Goal: Task Accomplishment & Management: Manage account settings

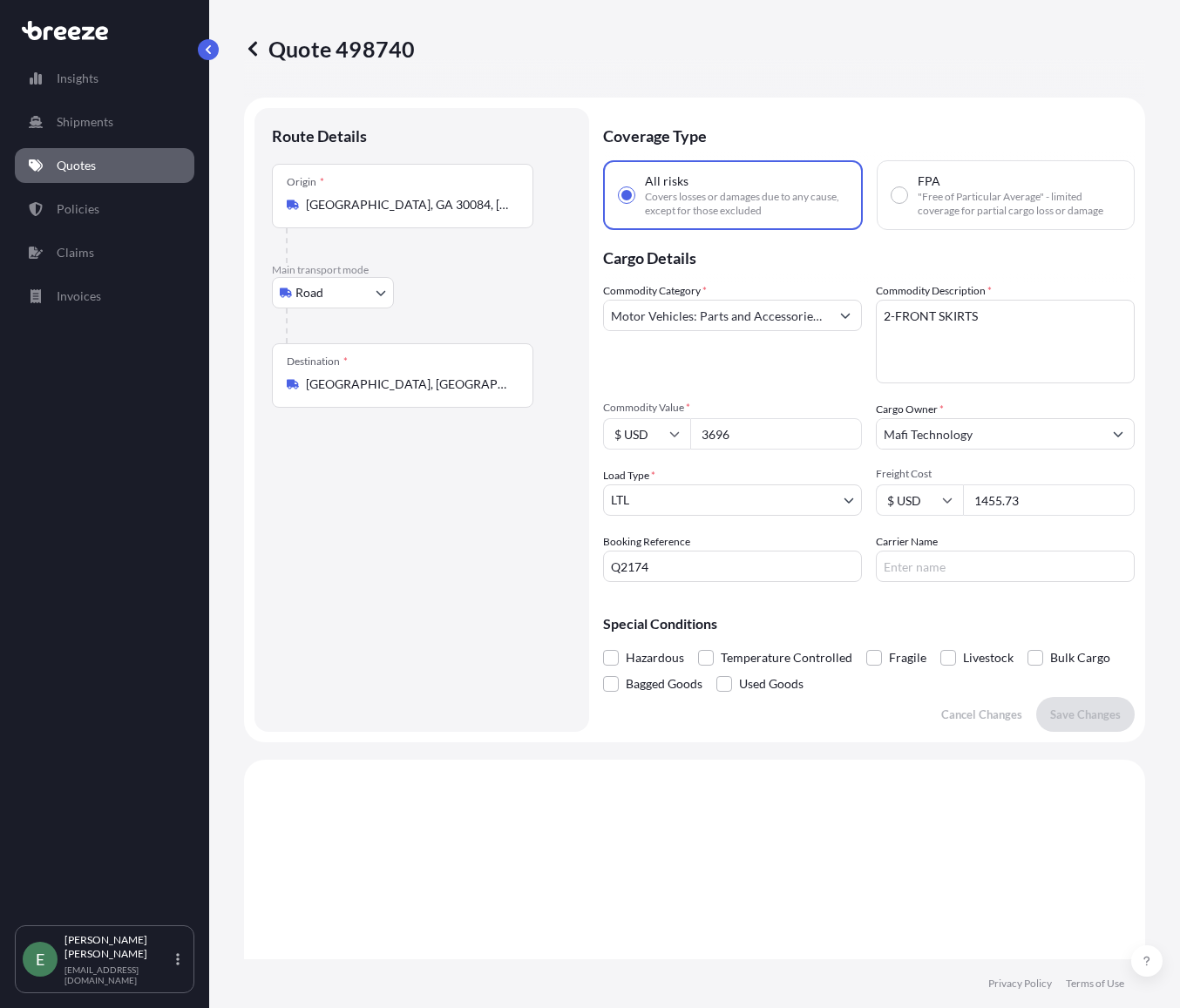
select select "Road"
select select "1"
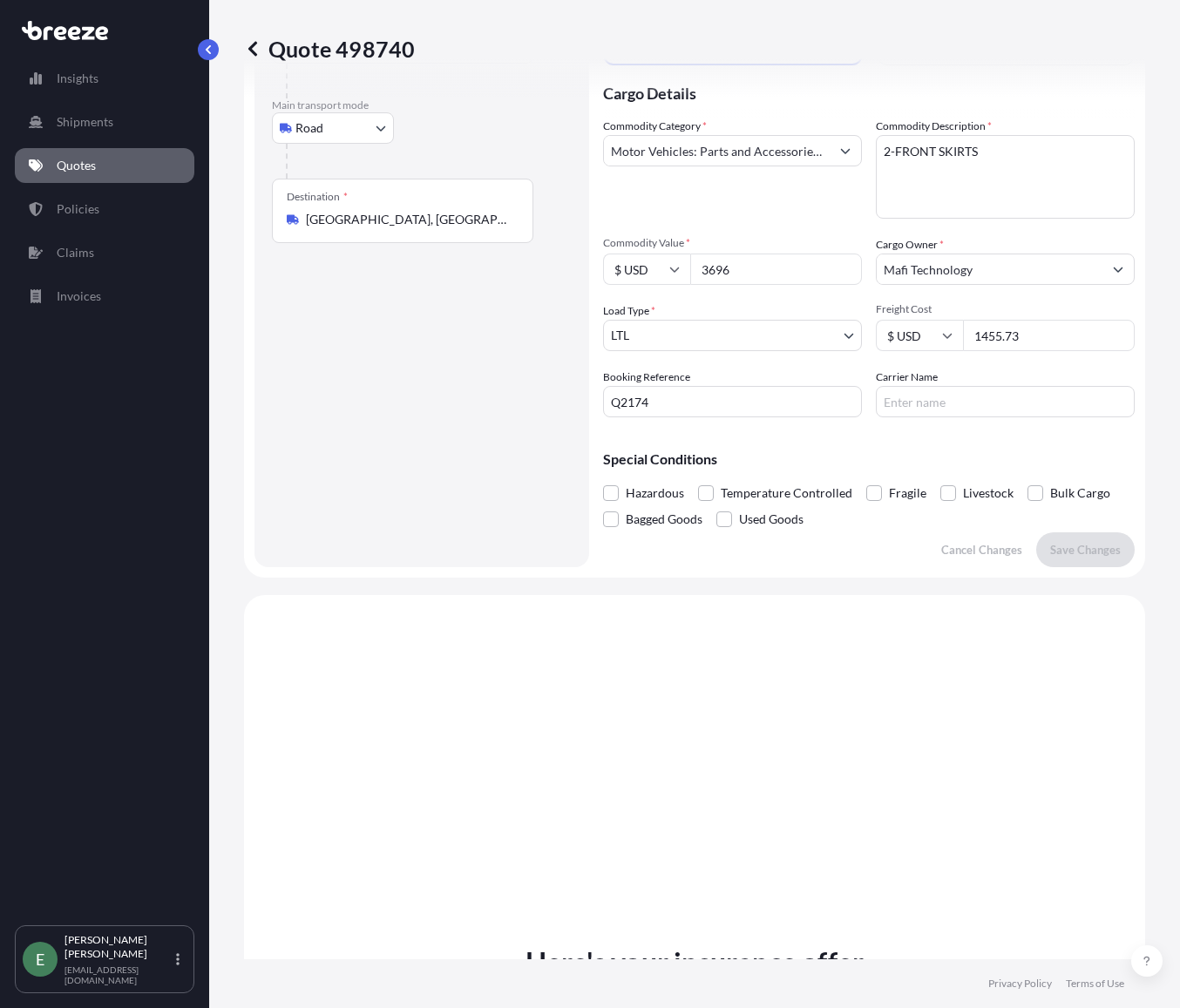
scroll to position [156, 0]
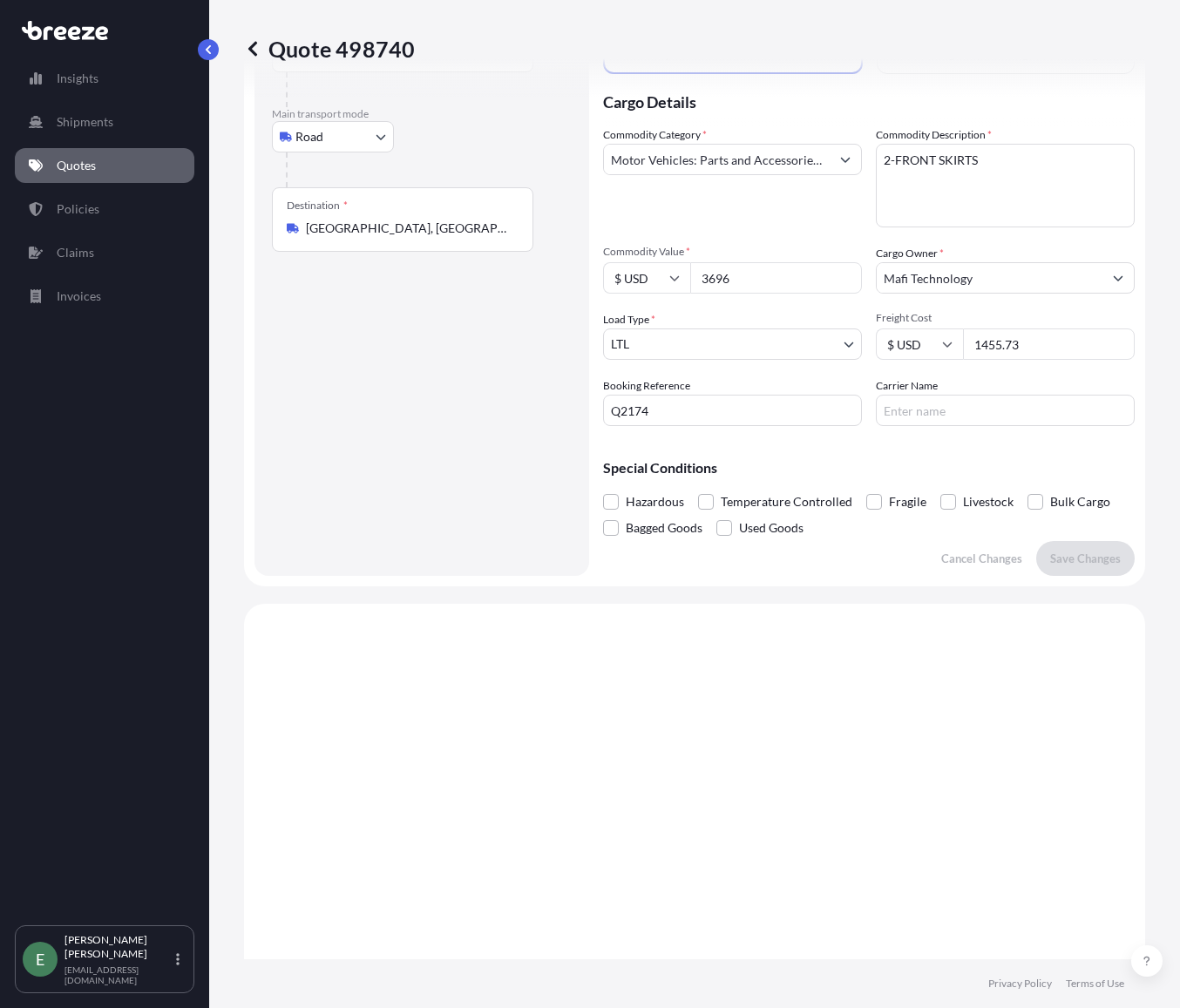
click at [898, 412] on input "Carrier Name" at bounding box center [1005, 410] width 258 height 32
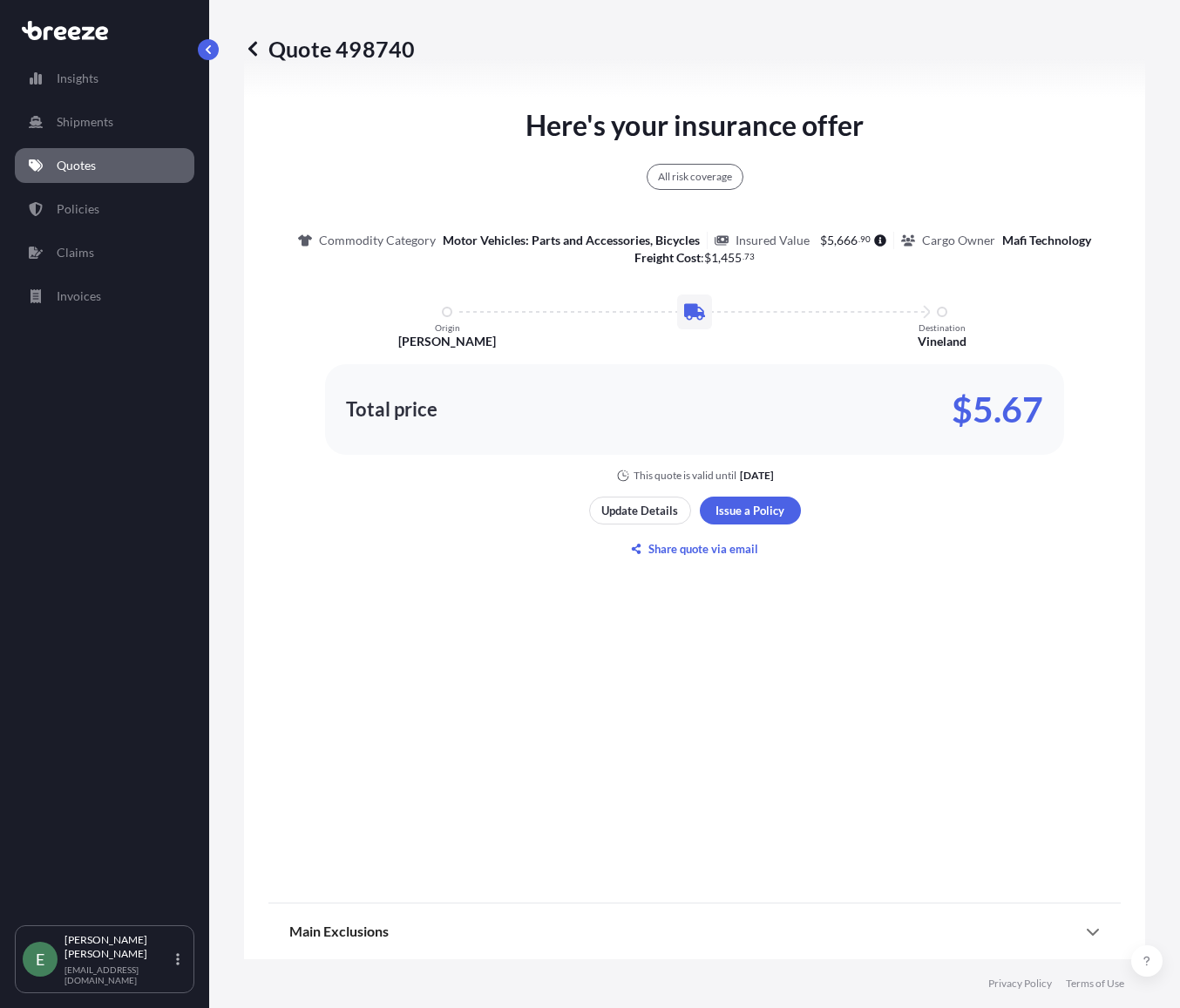
scroll to position [940, 0]
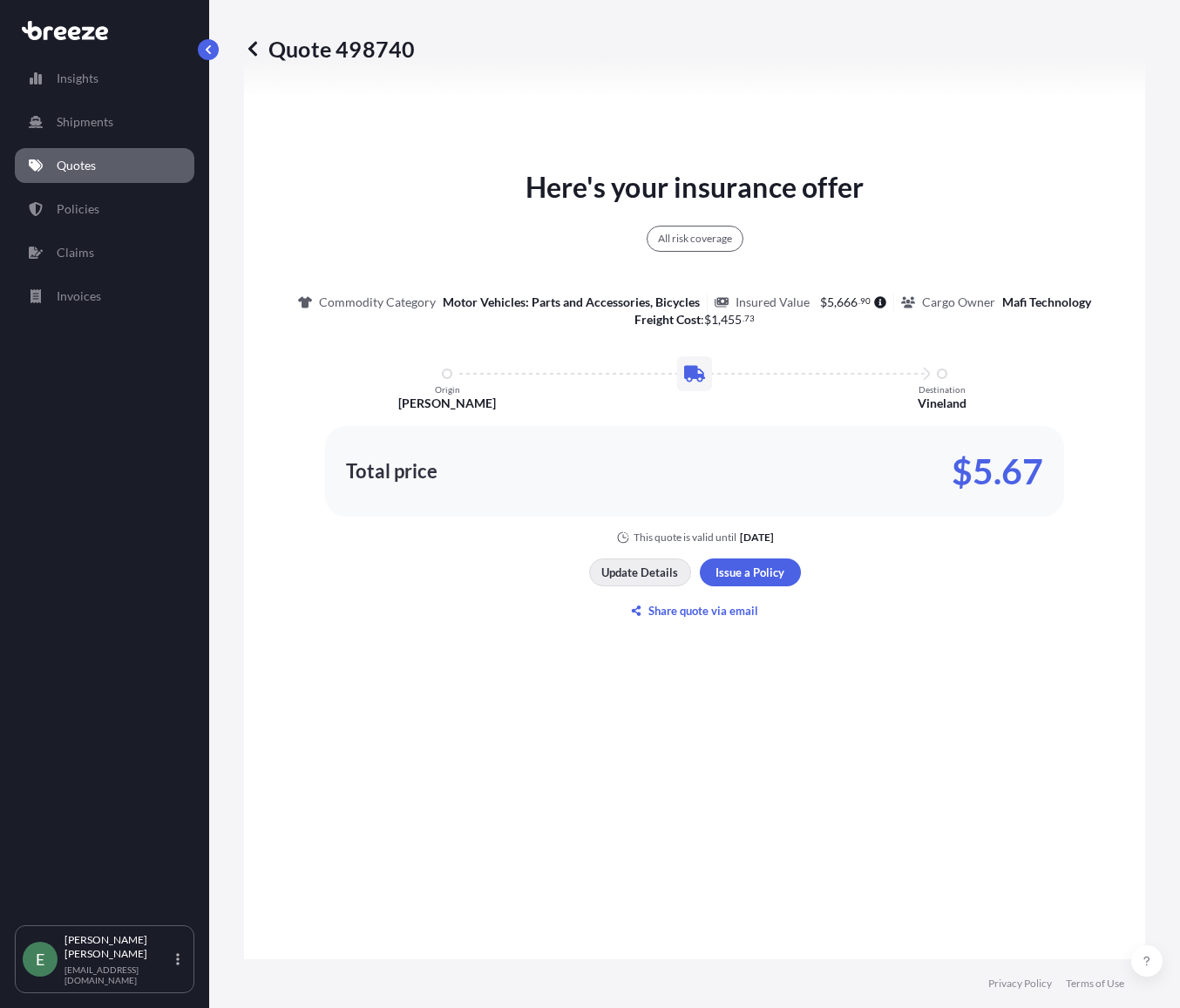
click at [660, 574] on p "Update Details" at bounding box center [639, 572] width 77 height 17
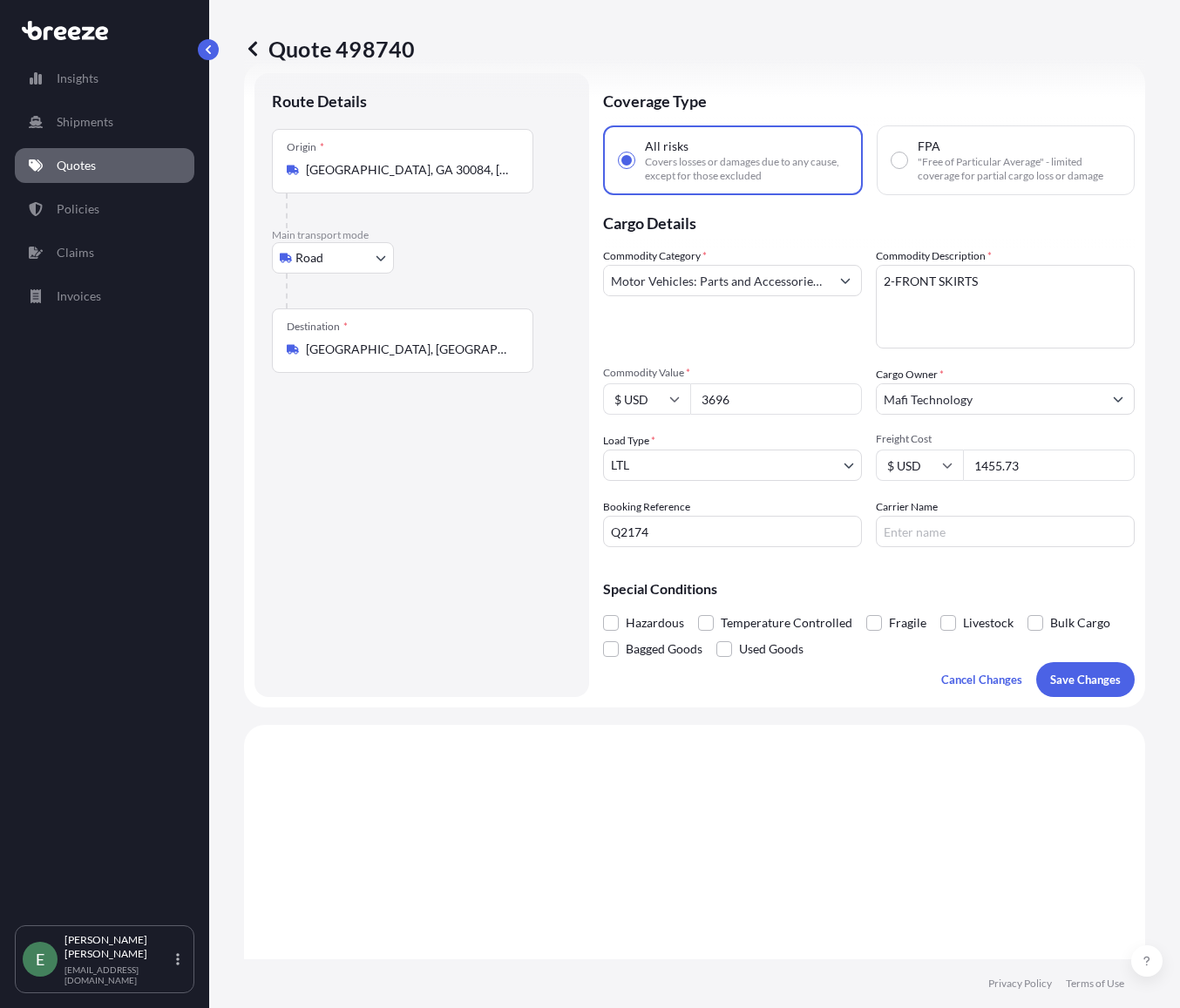
scroll to position [28, 0]
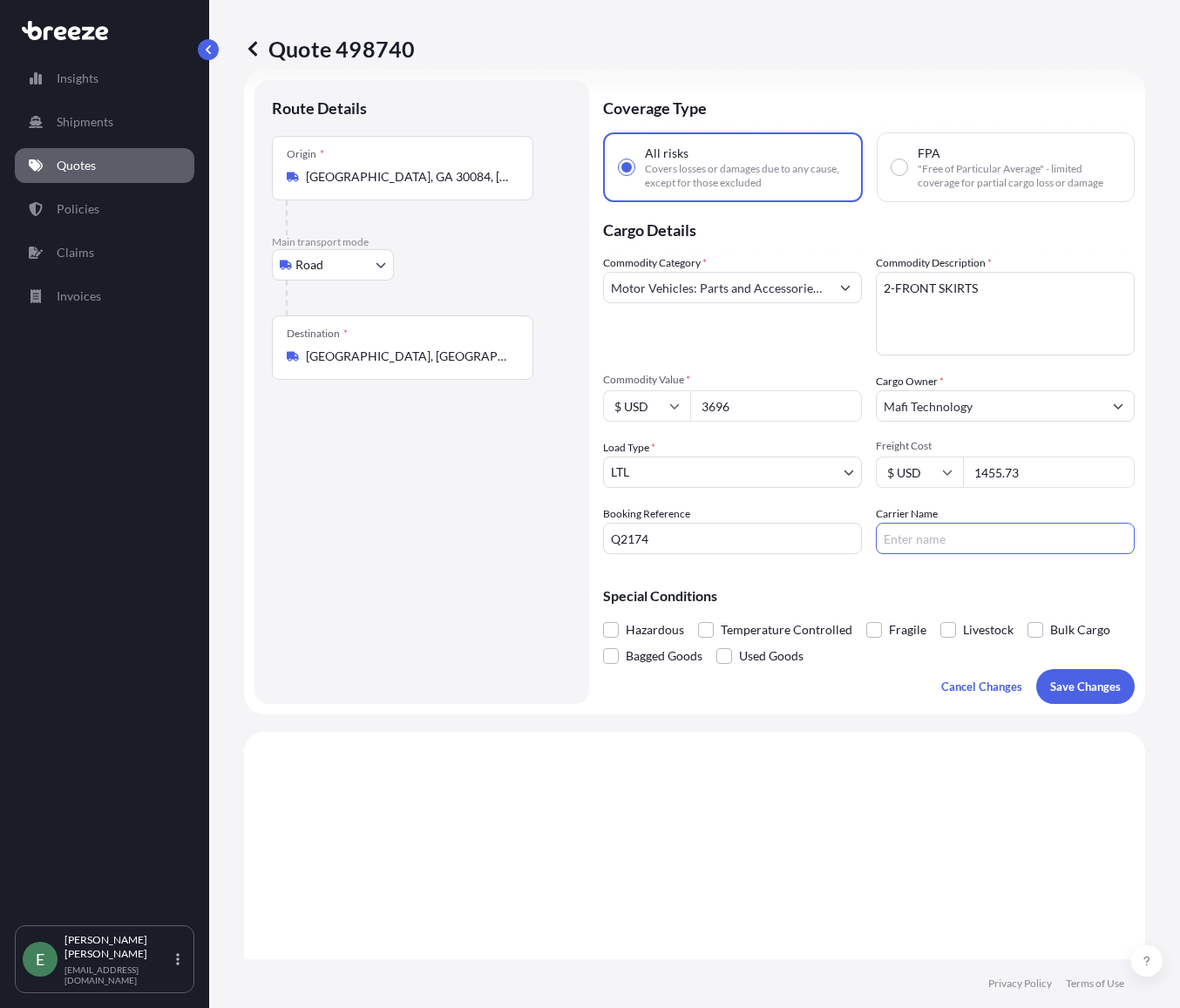
click at [1002, 537] on input "Carrier Name" at bounding box center [1005, 538] width 258 height 32
type input "Forward Air"
click at [1089, 696] on button "Save Changes" at bounding box center [1085, 686] width 98 height 35
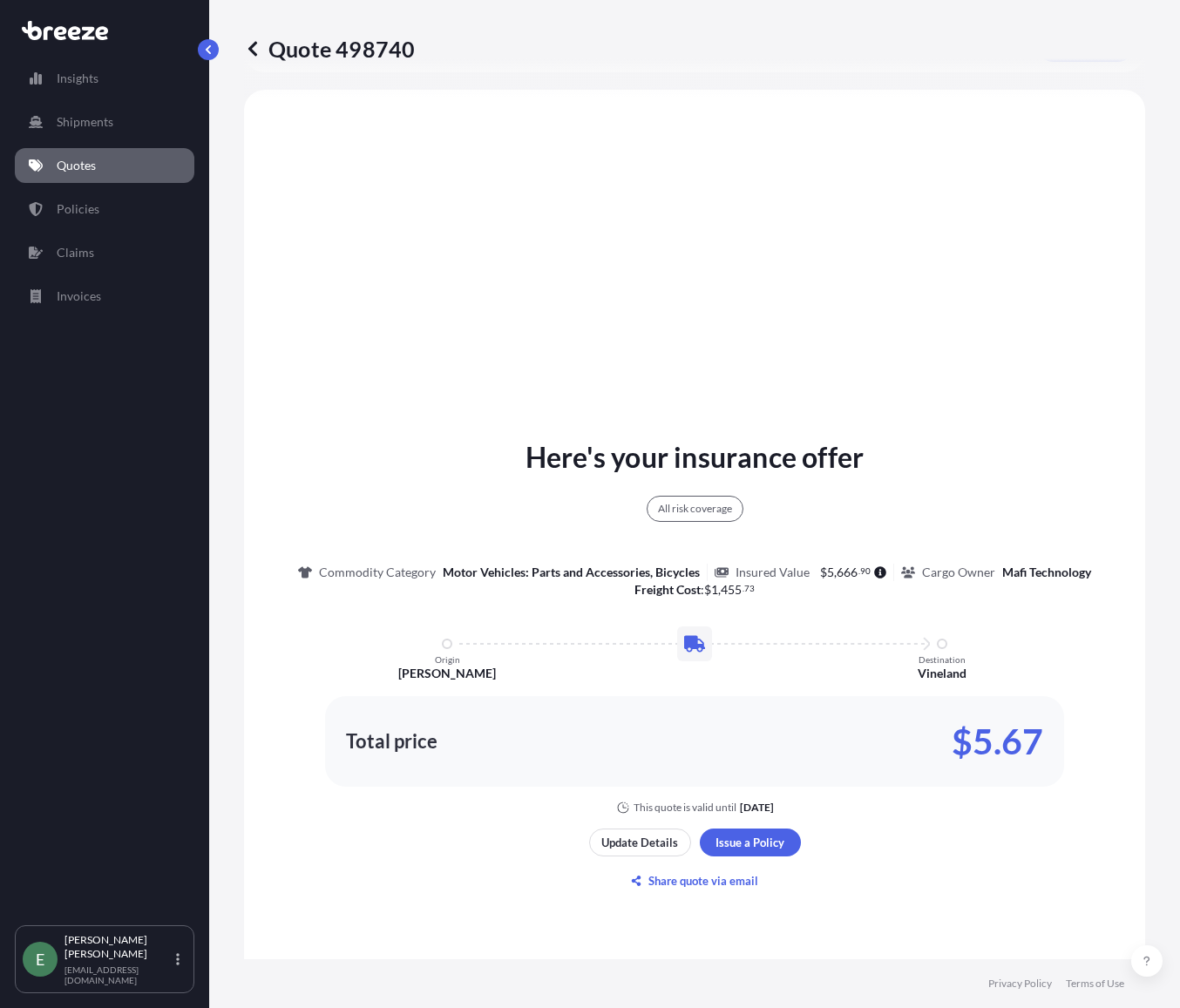
scroll to position [673, 0]
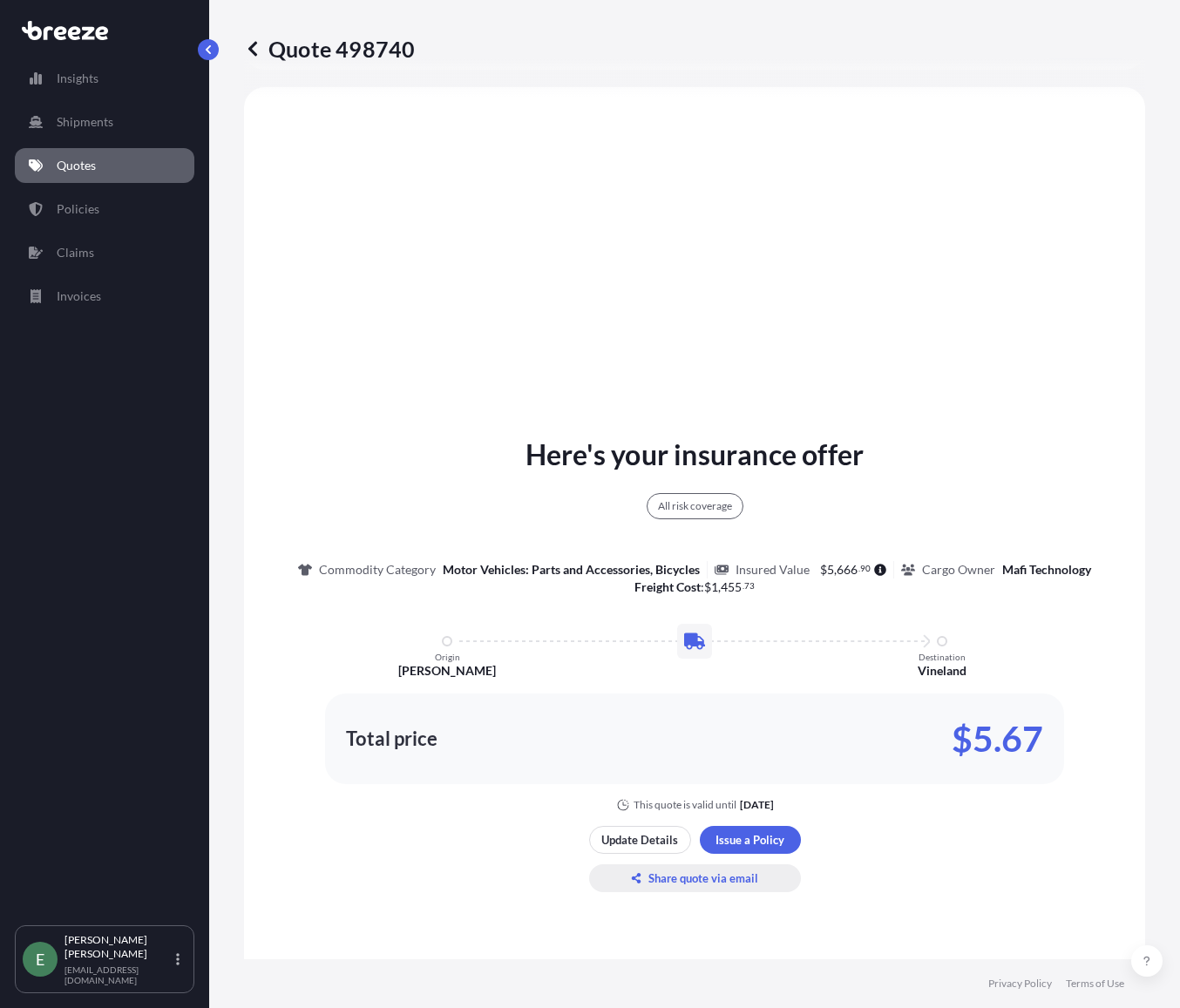
select select "Road"
select select "1"
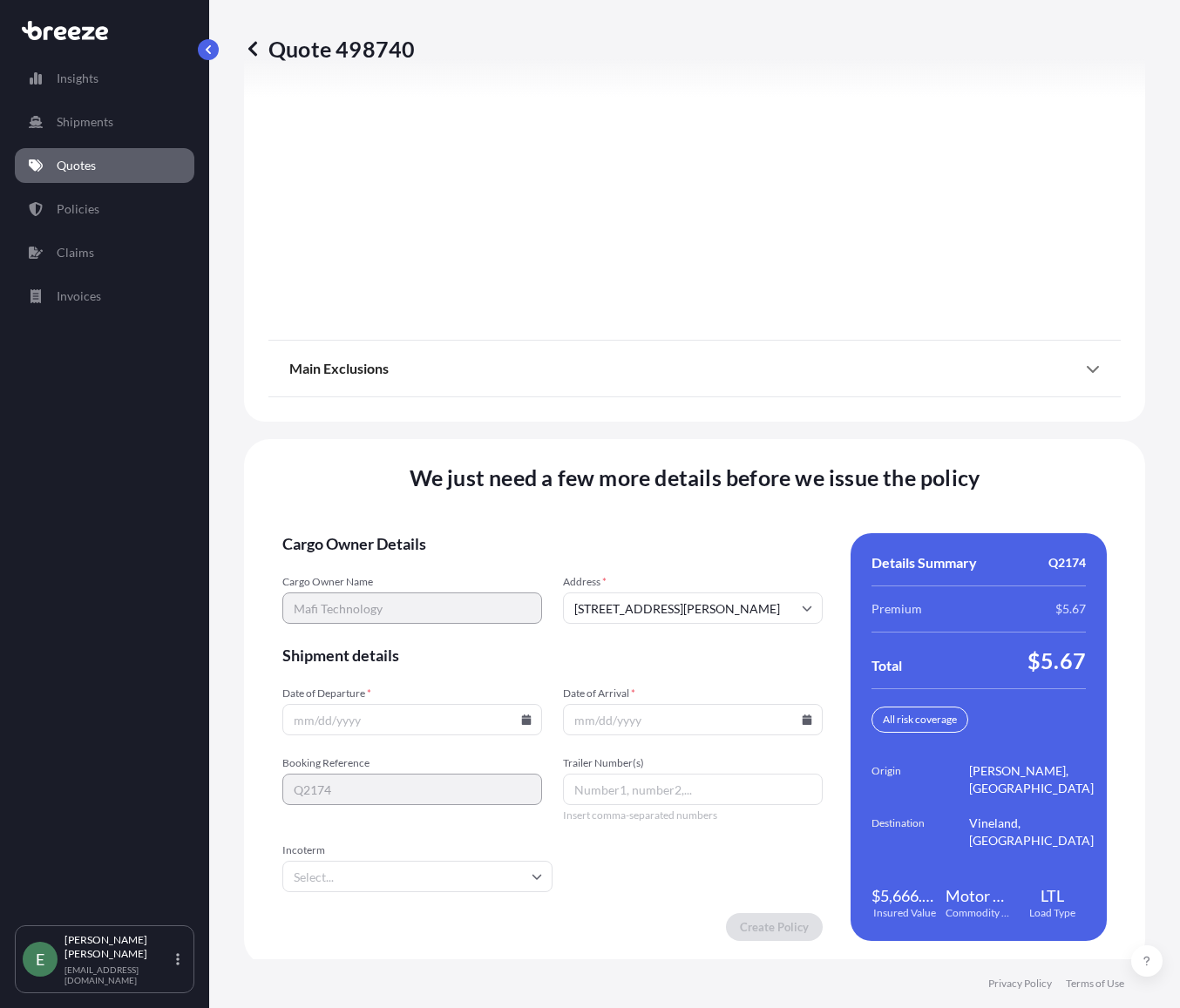
scroll to position [2114, 0]
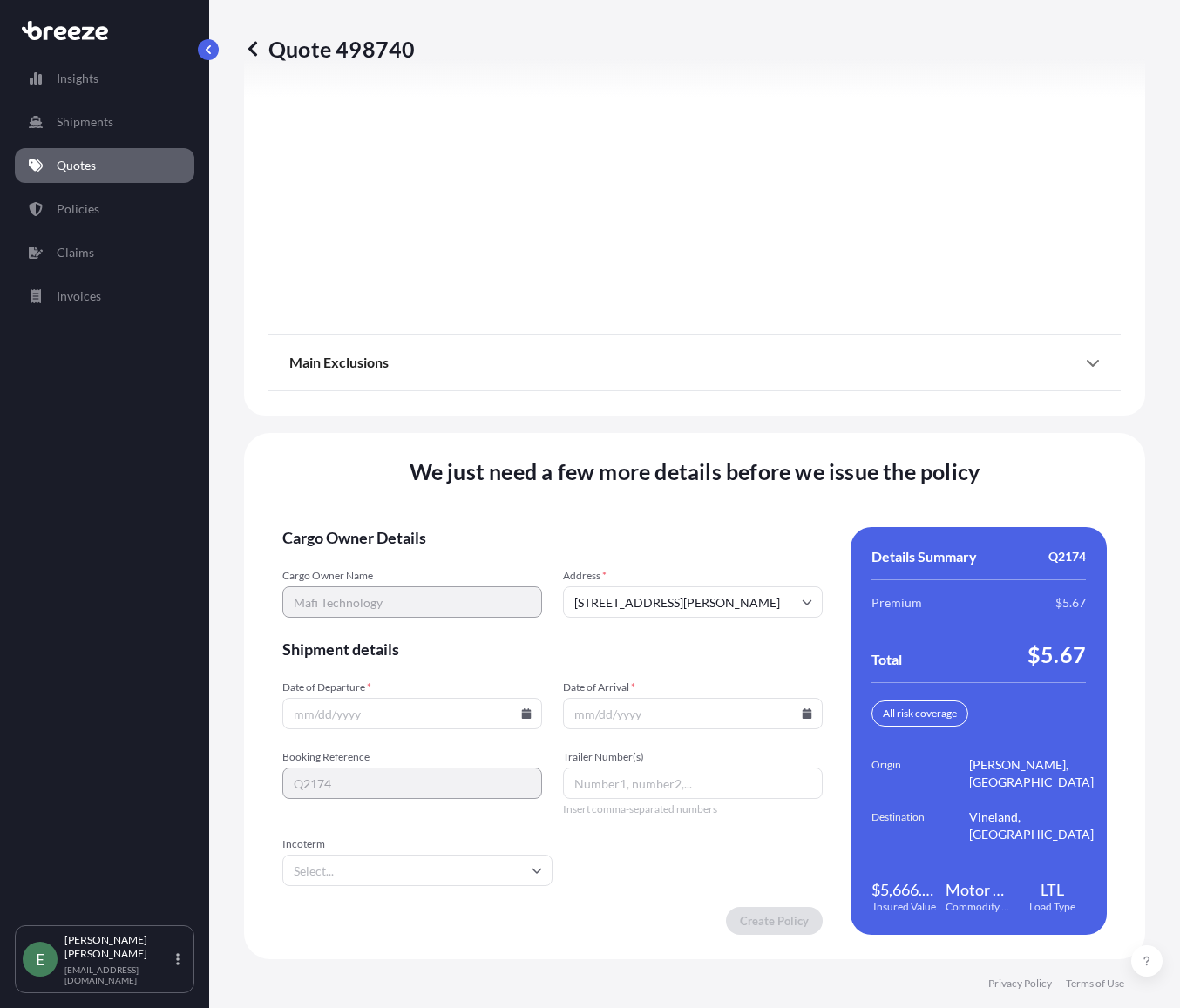
click at [521, 714] on icon at bounding box center [527, 714] width 11 height 11
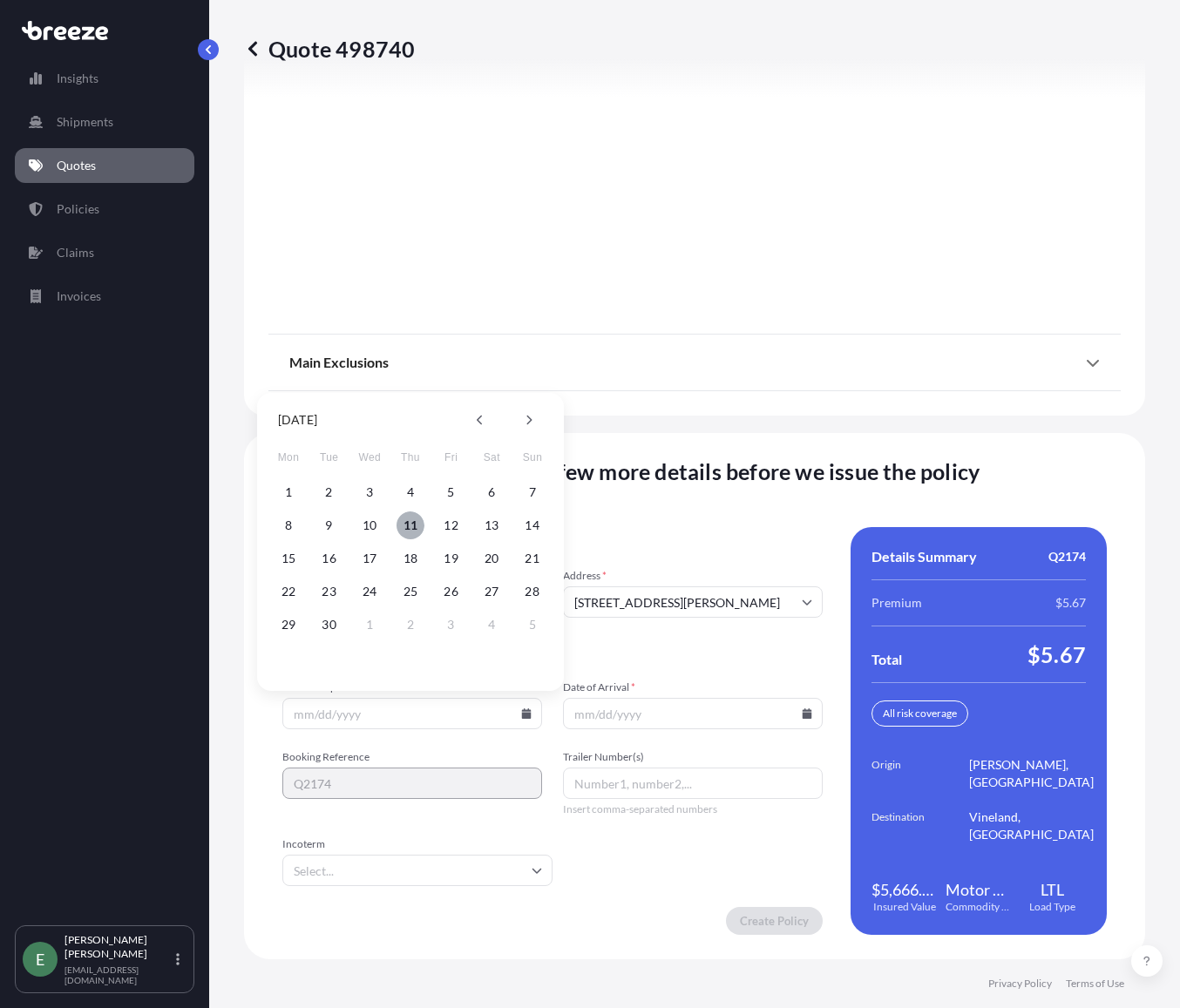
click at [411, 527] on button "11" at bounding box center [410, 525] width 28 height 28
type input "[DATE]"
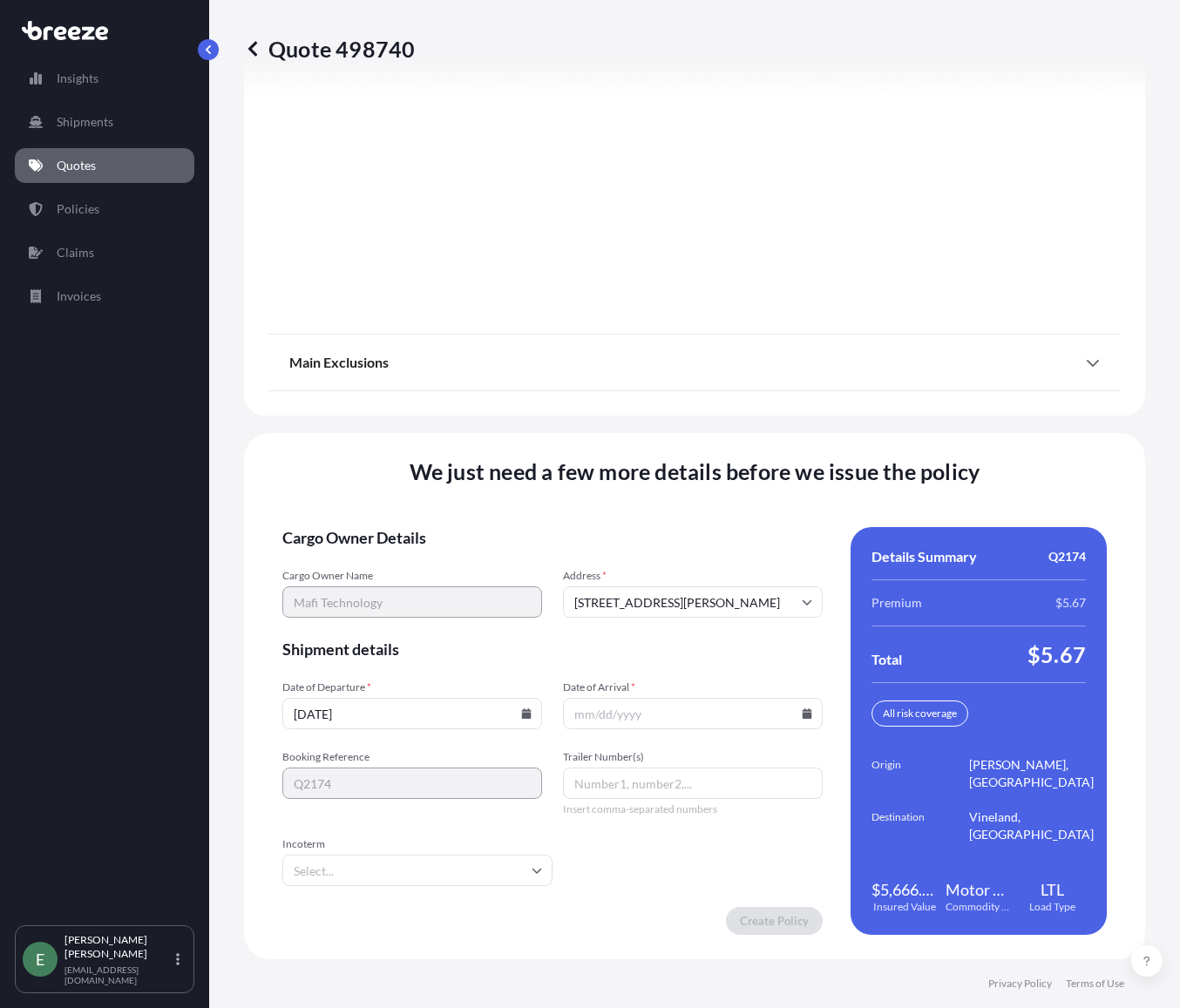
click at [802, 714] on icon at bounding box center [807, 714] width 10 height 11
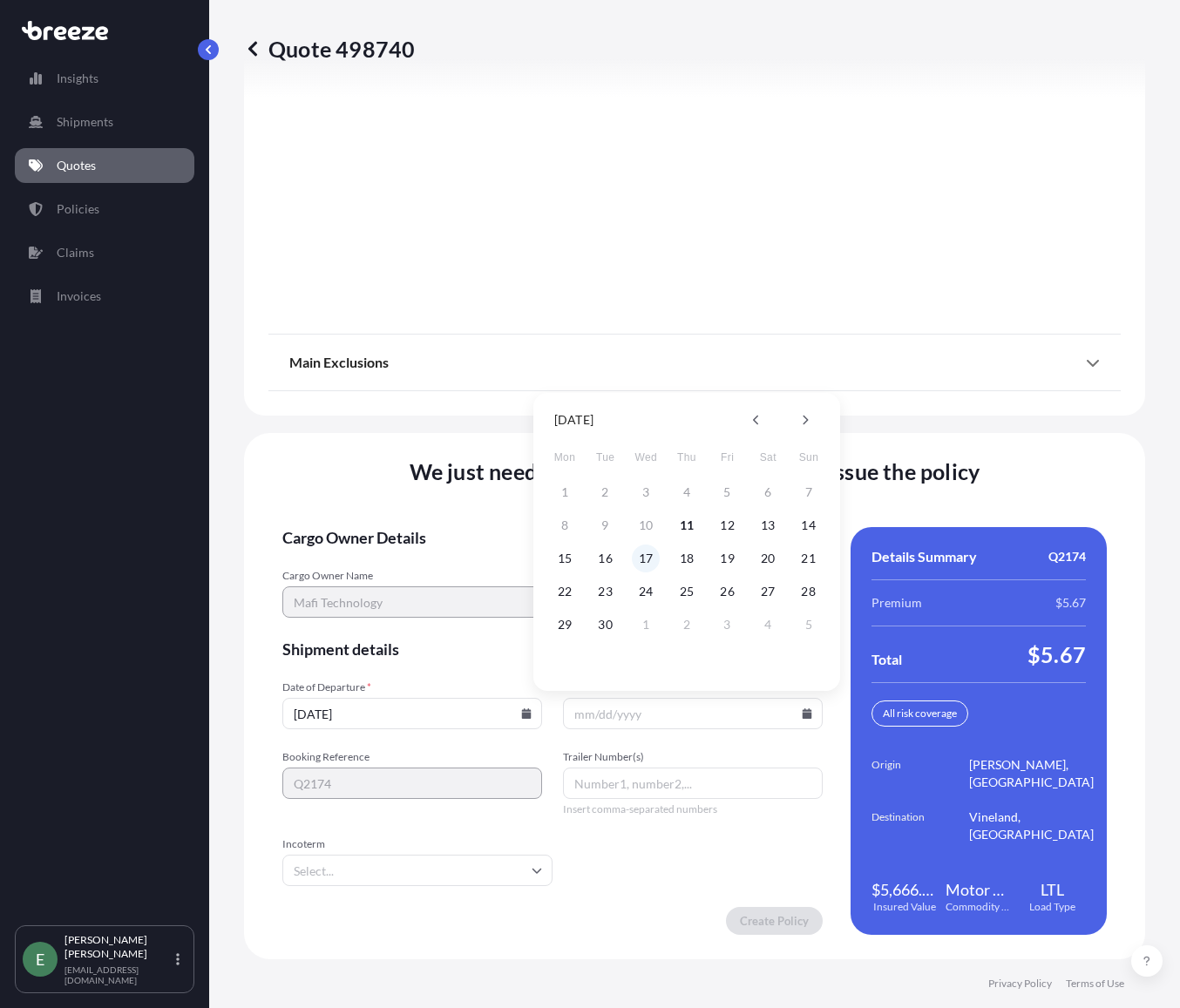
click at [644, 562] on button "17" at bounding box center [645, 558] width 28 height 28
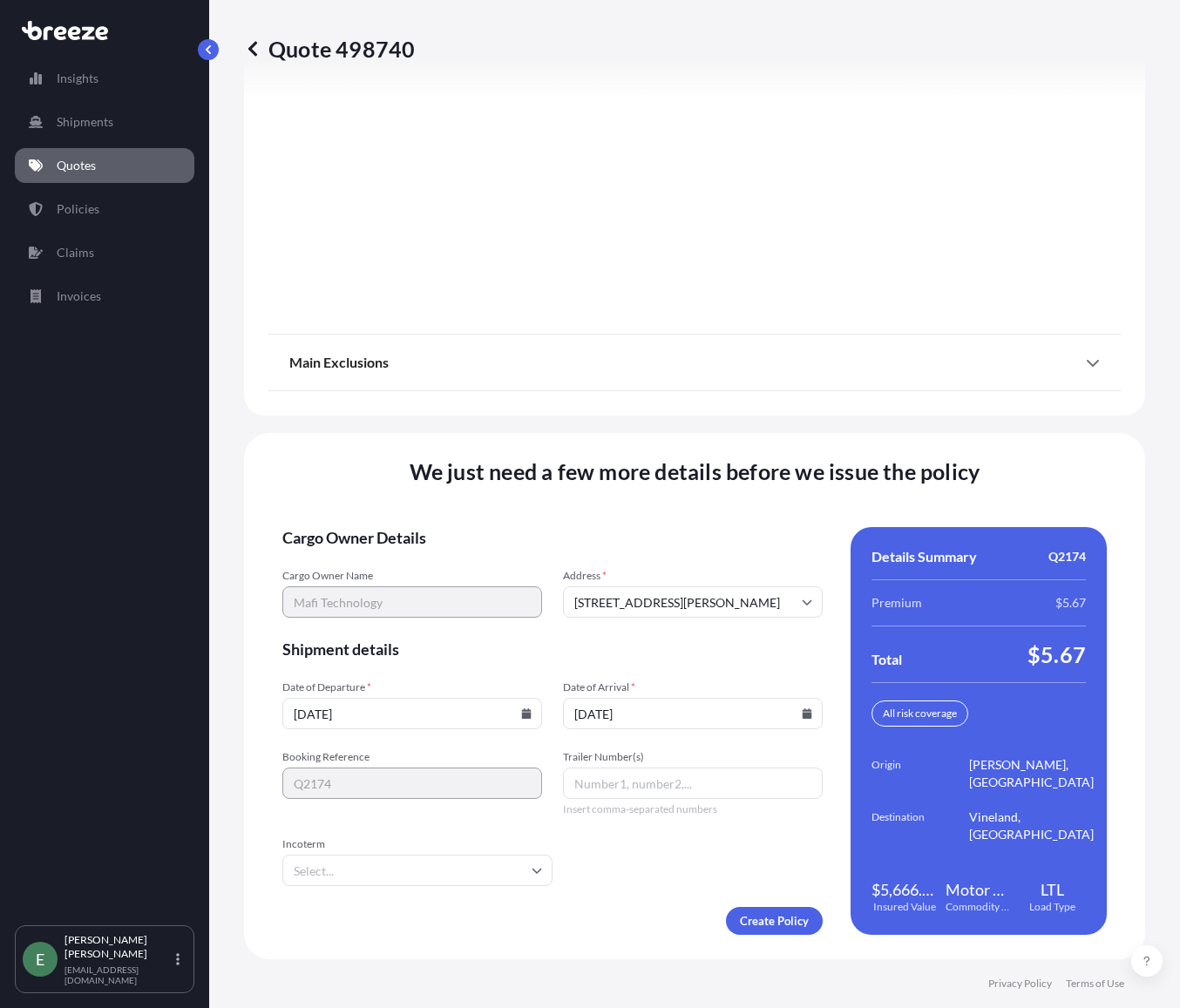
type input "[DATE]"
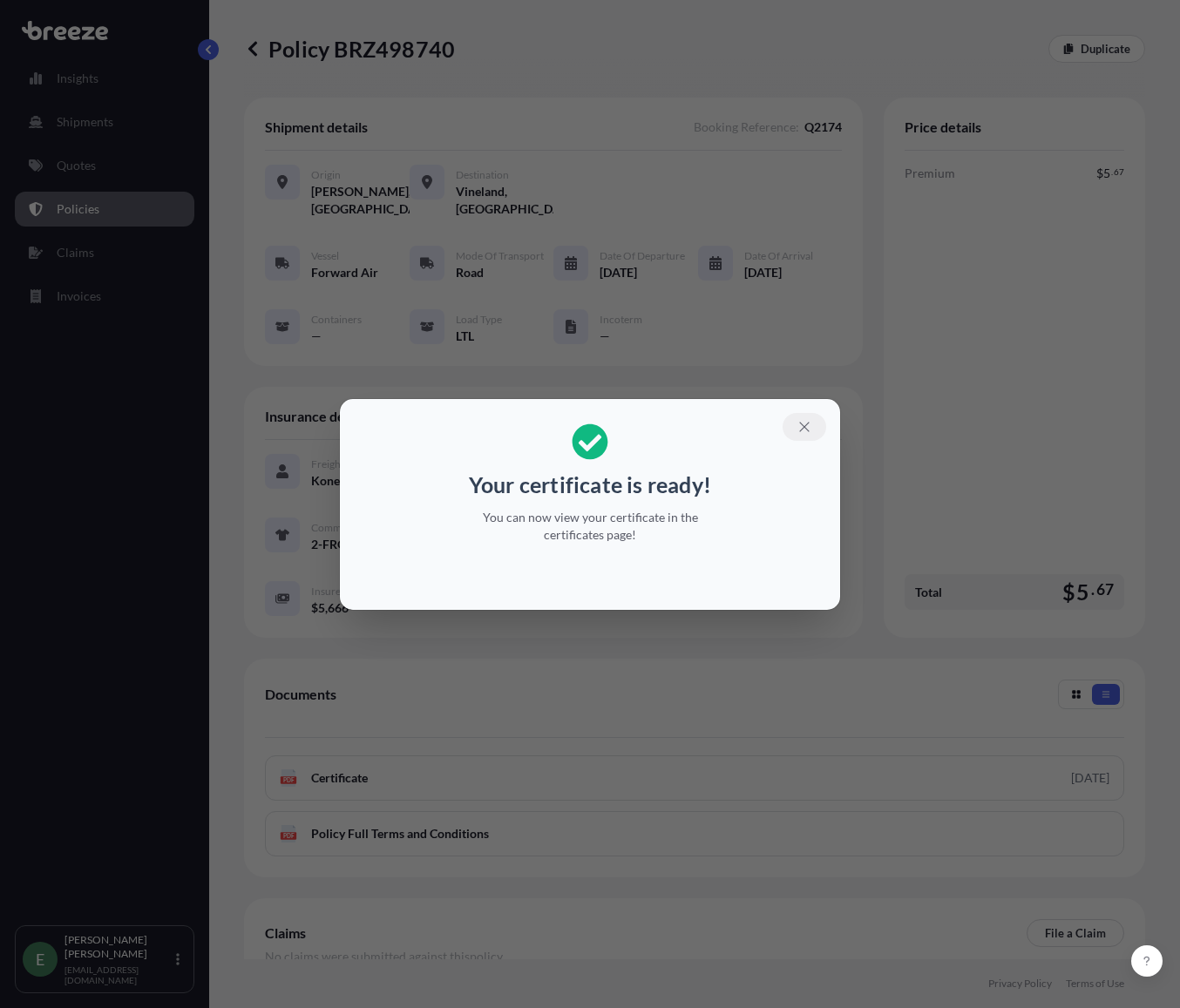
click at [815, 427] on button "button" at bounding box center [804, 426] width 43 height 28
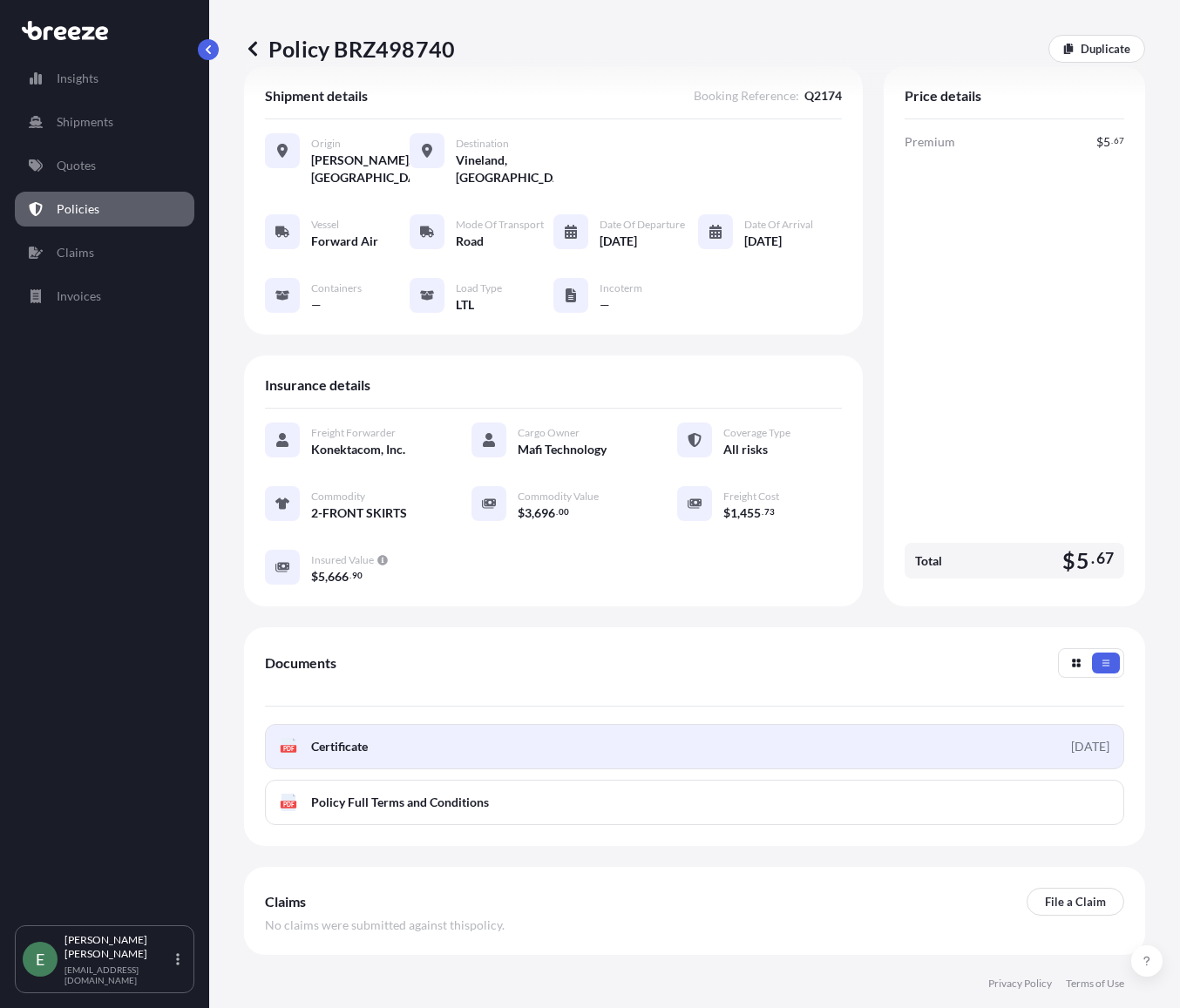
scroll to position [104, 0]
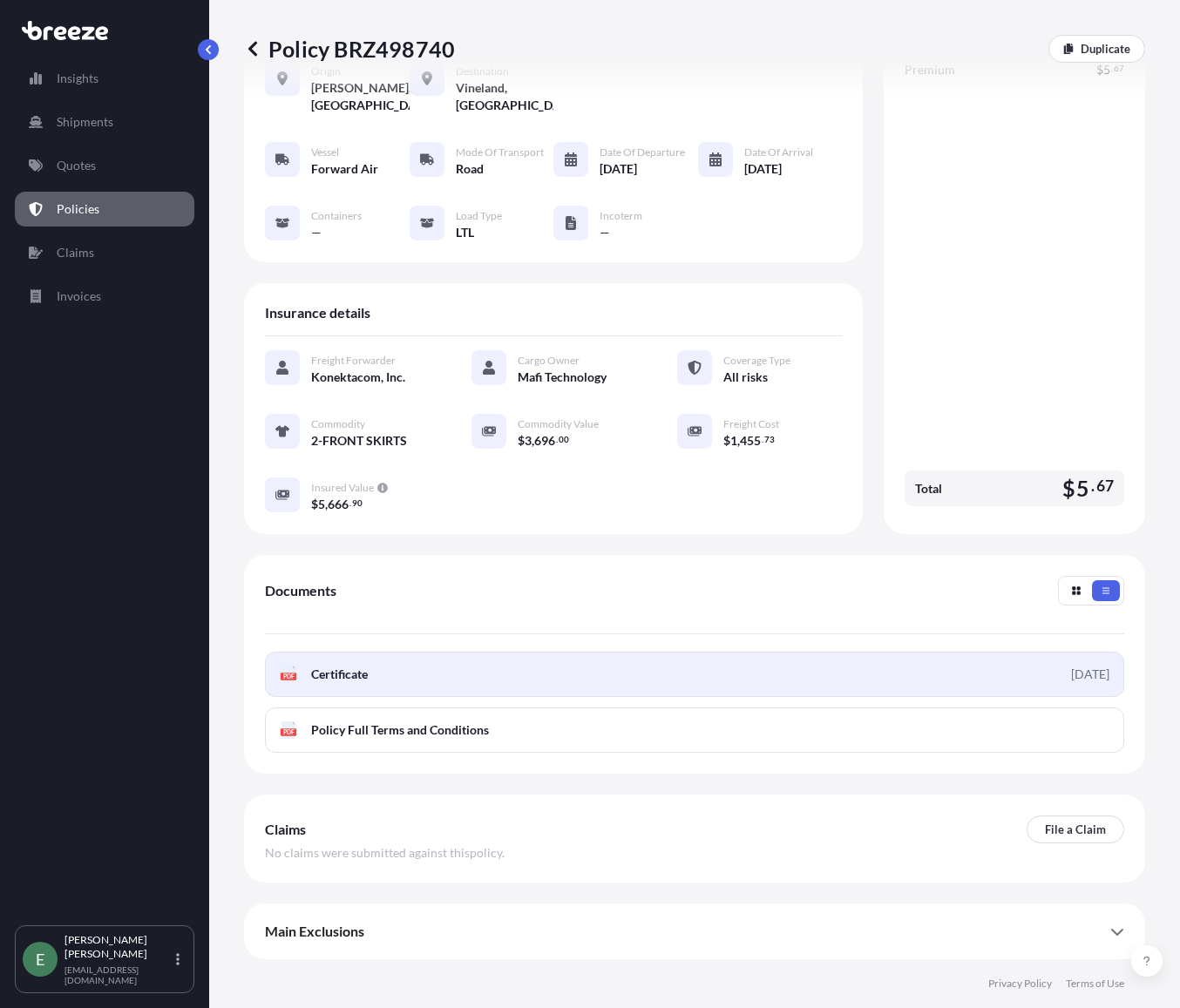
click at [368, 677] on span "Certificate" at bounding box center [339, 674] width 57 height 17
click at [358, 677] on span "Certificate" at bounding box center [339, 674] width 57 height 17
